Goal: Navigation & Orientation: Find specific page/section

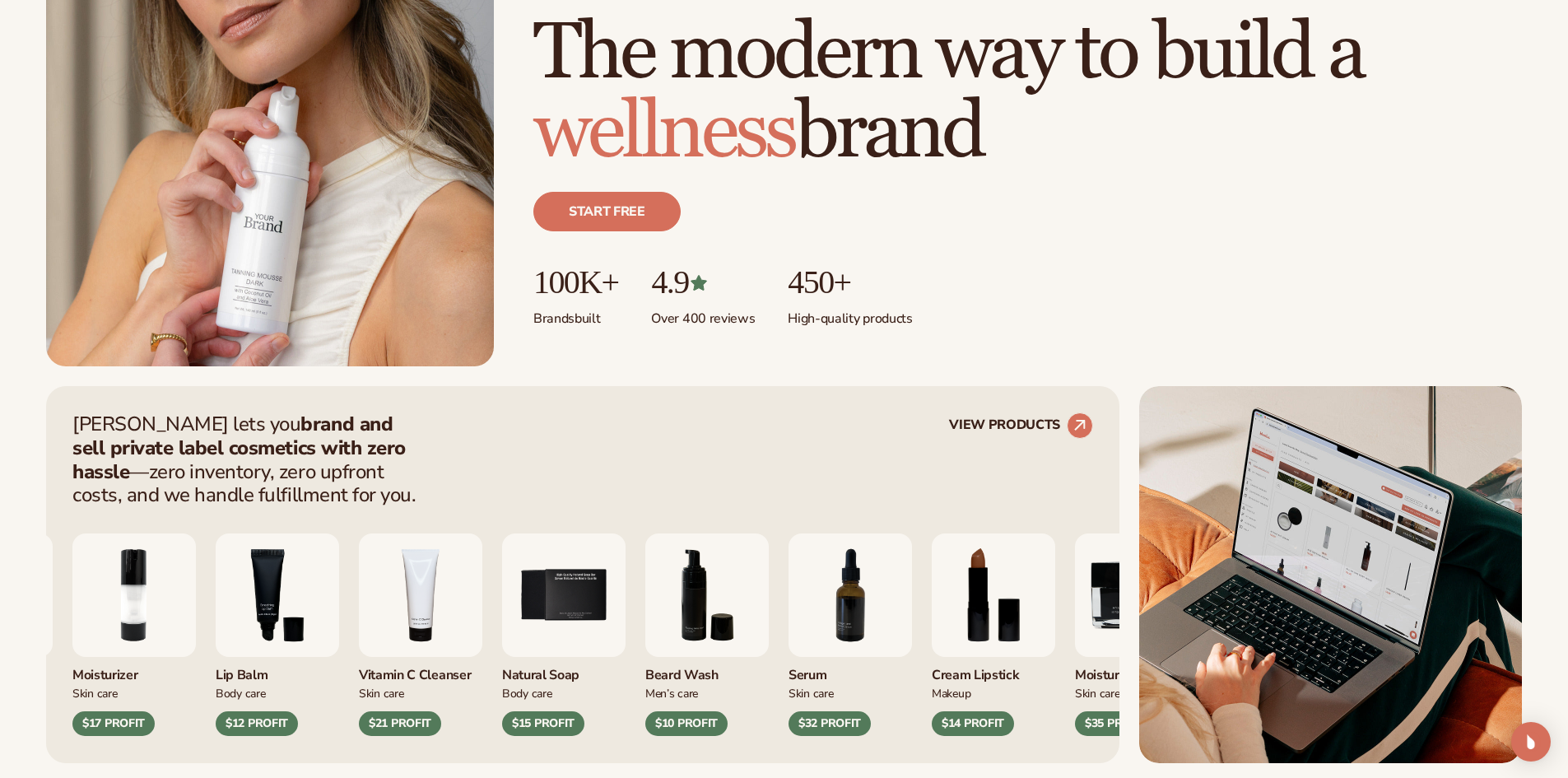
scroll to position [329, 0]
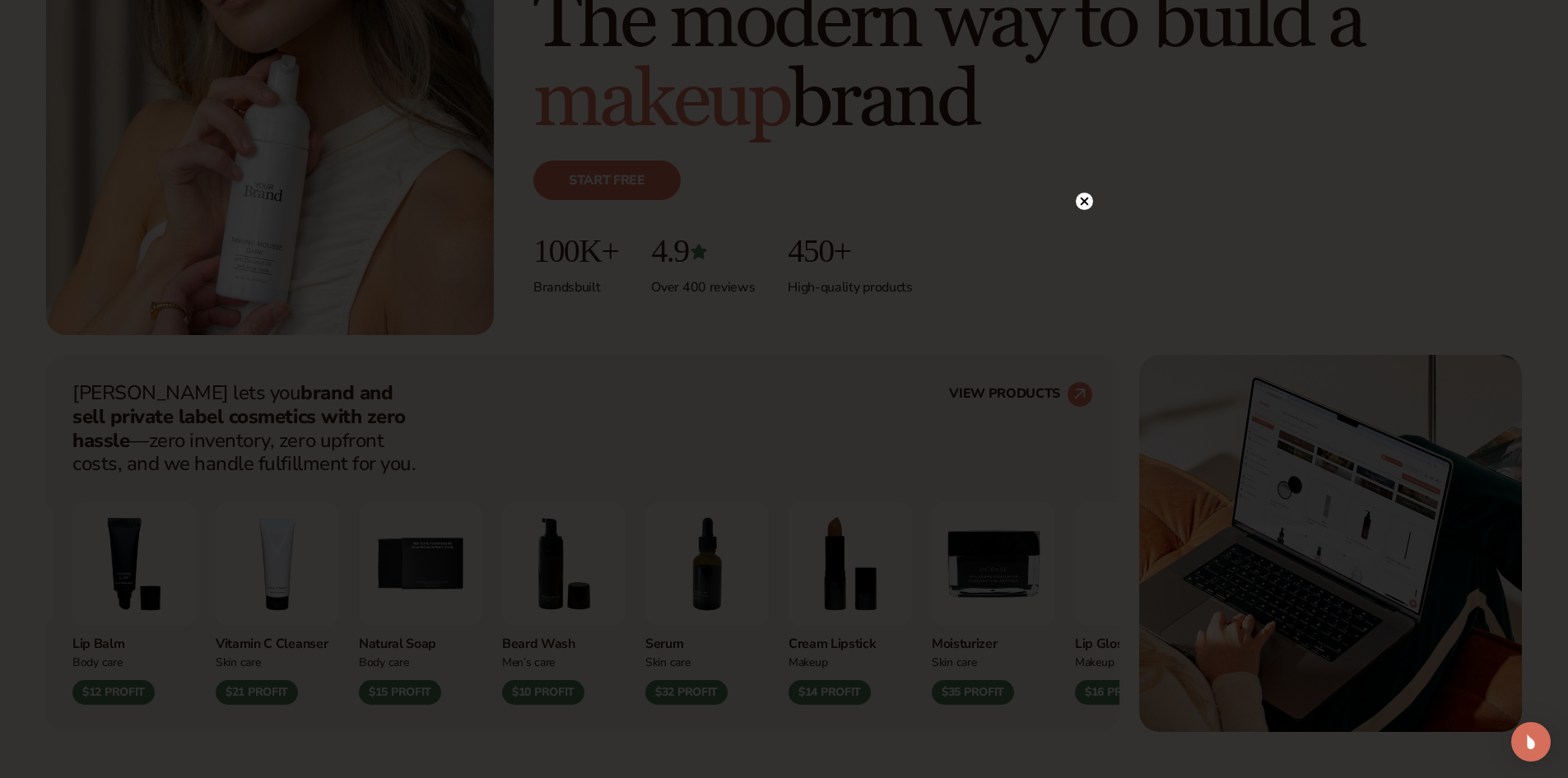
click at [1082, 196] on circle at bounding box center [1084, 201] width 18 height 18
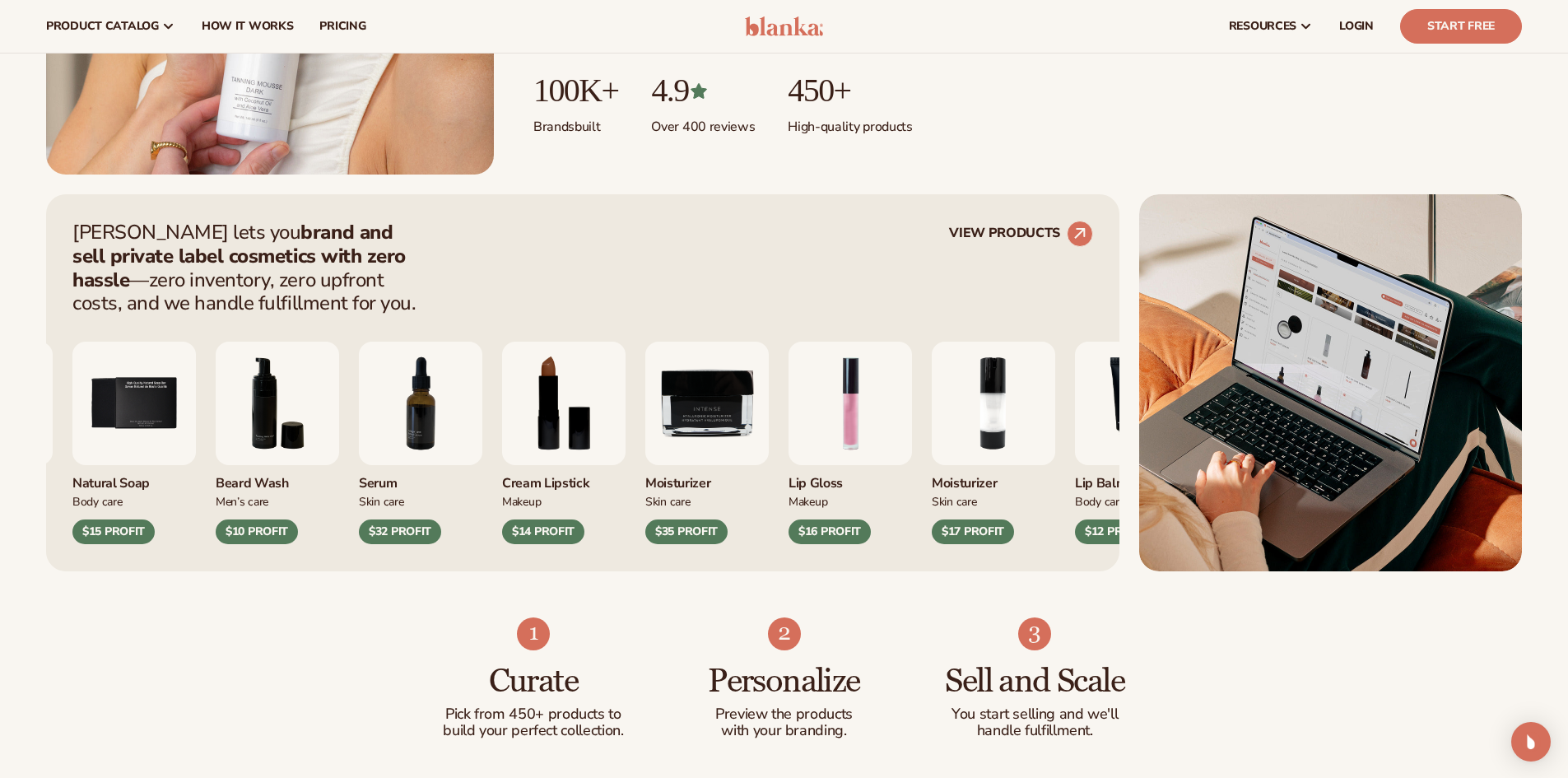
scroll to position [412, 0]
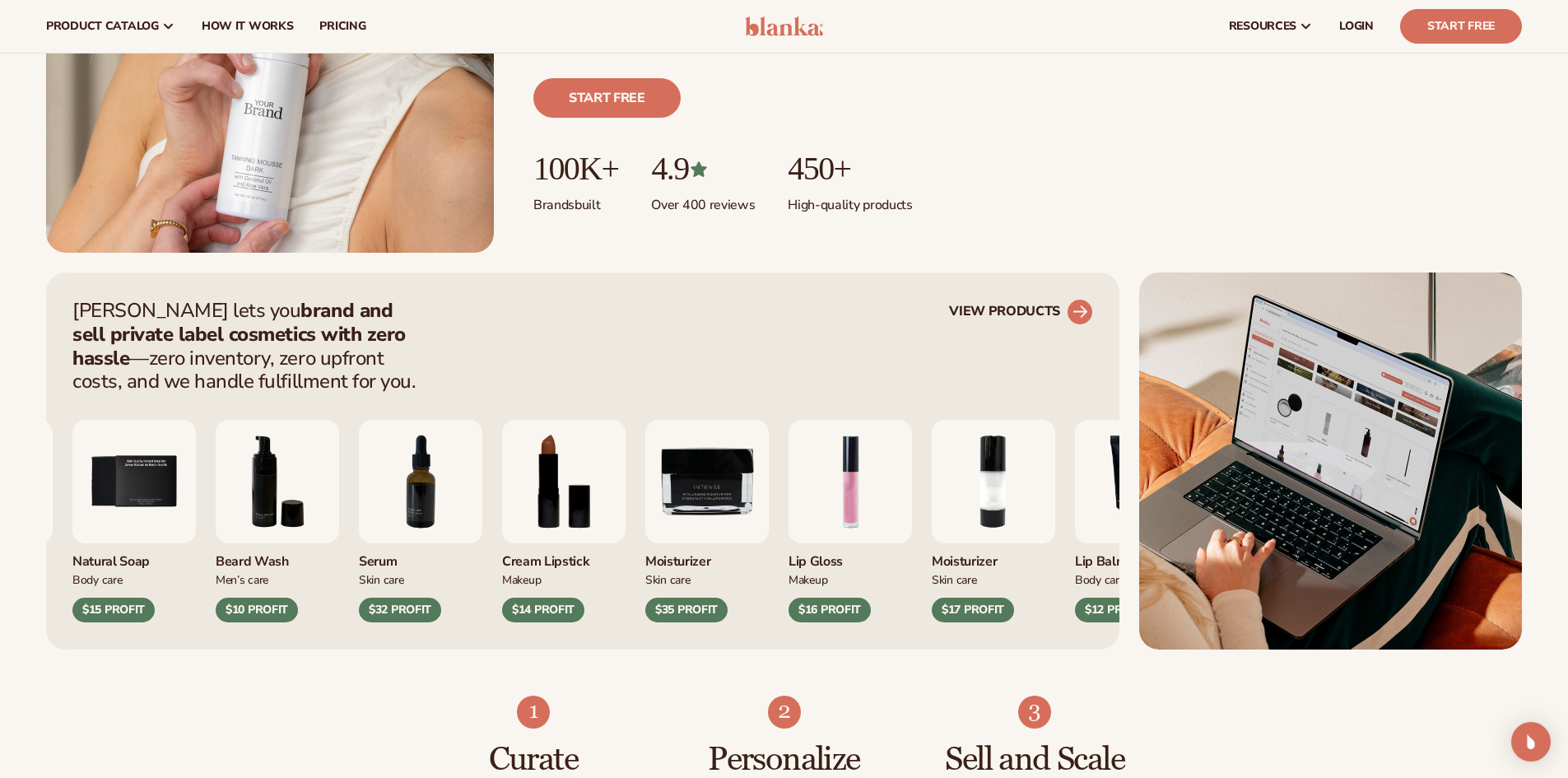
click at [1078, 308] on circle at bounding box center [1079, 312] width 36 height 36
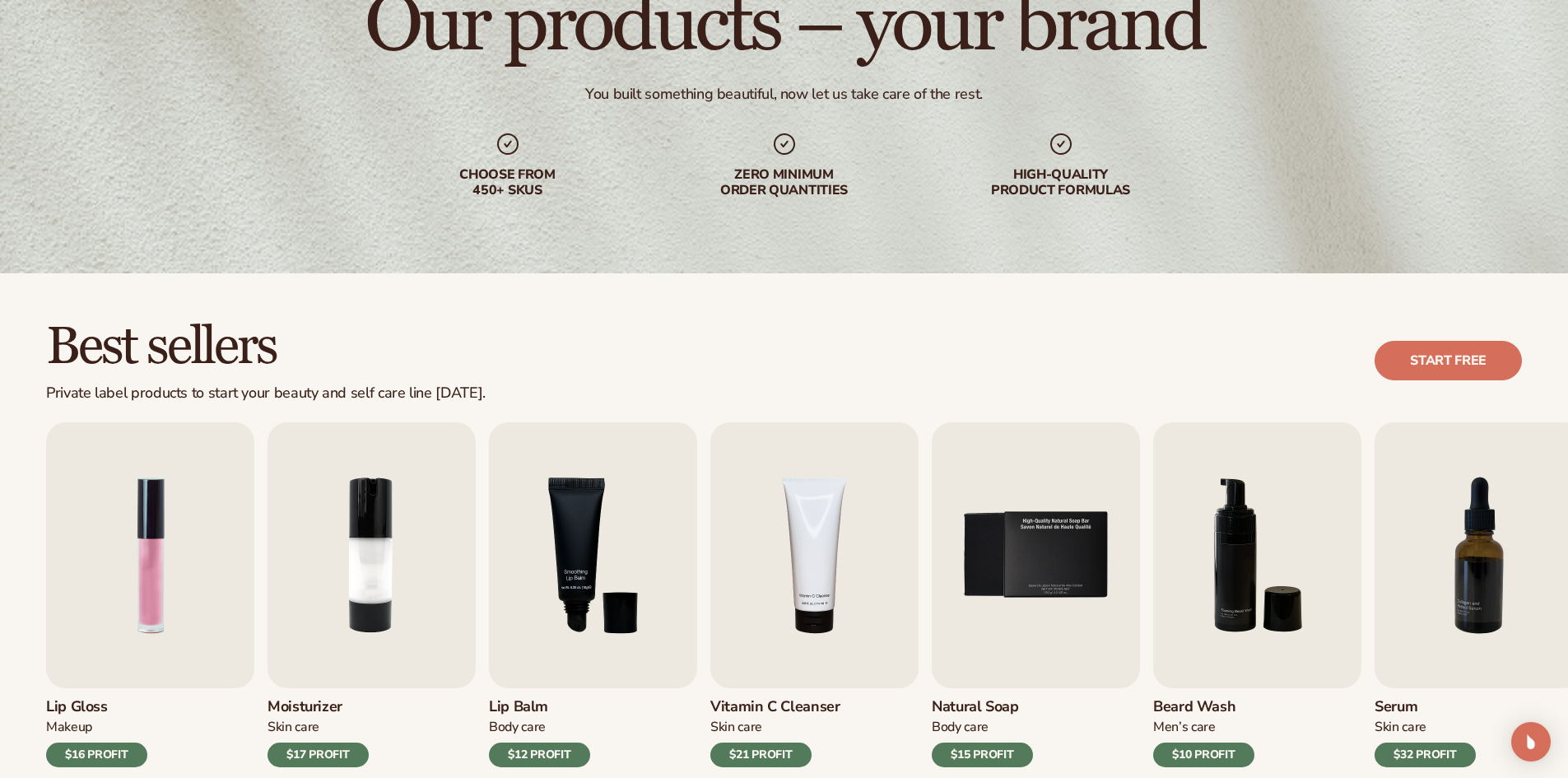
scroll to position [329, 0]
